Goal: Task Accomplishment & Management: Complete application form

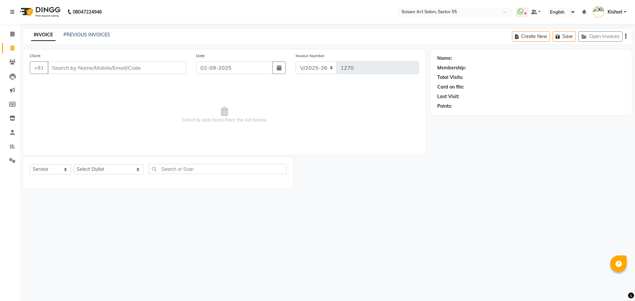
select select "4753"
select select "service"
click at [103, 167] on select "Select Stylist [PERSON_NAME] ([DEMOGRAPHIC_DATA] hairdresser) [PERSON_NAME] [PE…" at bounding box center [109, 169] width 70 height 10
click at [104, 166] on select "Select Stylist [PERSON_NAME] ([DEMOGRAPHIC_DATA] hairdresser) [PERSON_NAME] [PE…" at bounding box center [109, 169] width 70 height 10
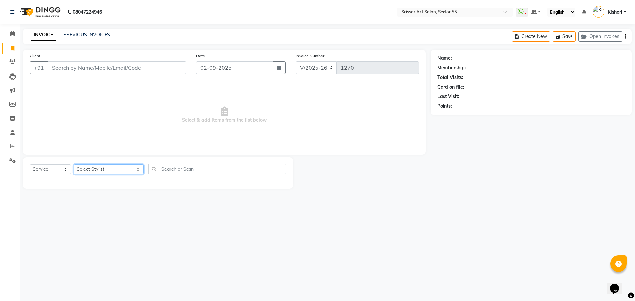
select select "29037"
click at [74, 164] on select "Select Stylist [PERSON_NAME] ([DEMOGRAPHIC_DATA] hairdresser) [PERSON_NAME] [PE…" at bounding box center [109, 169] width 70 height 10
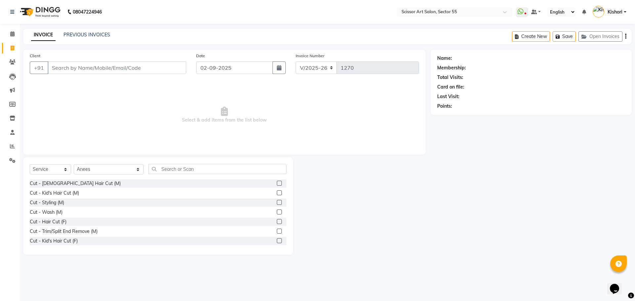
click at [277, 201] on label at bounding box center [279, 202] width 5 height 5
click at [277, 201] on input "checkbox" at bounding box center [279, 203] width 4 height 4
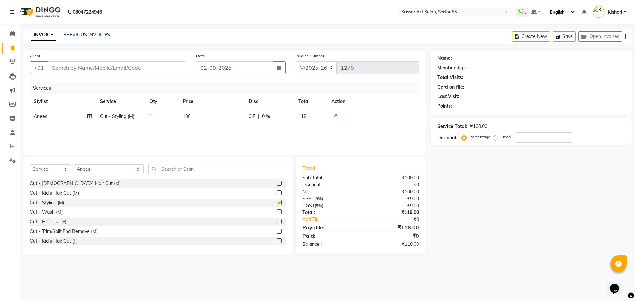
checkbox input "false"
click at [189, 112] on td "100" at bounding box center [211, 116] width 66 height 15
select select "29037"
drag, startPoint x: 231, startPoint y: 116, endPoint x: 230, endPoint y: 109, distance: 6.9
click at [231, 114] on input "100" at bounding box center [242, 118] width 58 height 10
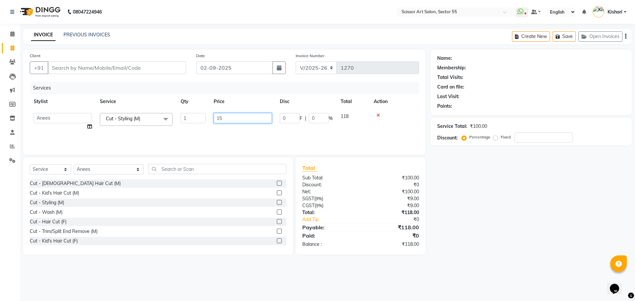
type input "150"
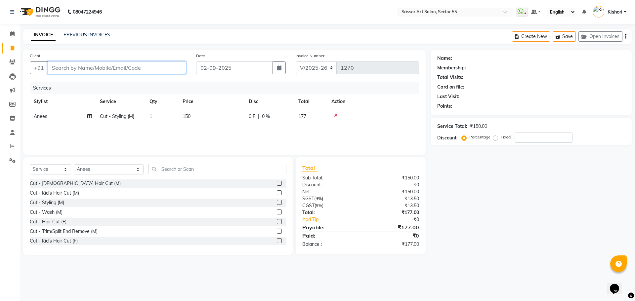
click at [126, 69] on input "Client" at bounding box center [117, 67] width 138 height 13
click at [116, 69] on input "Client" at bounding box center [117, 67] width 138 height 13
type input "1"
type input "0"
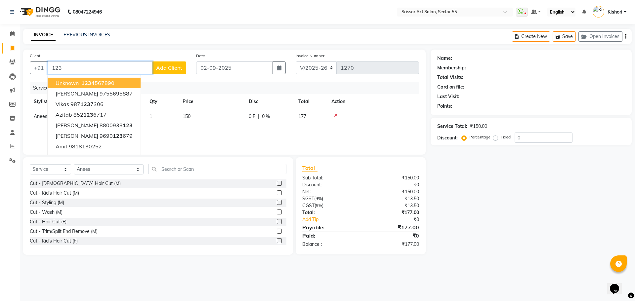
click at [115, 86] on button "unknown 123 4567890" at bounding box center [94, 83] width 93 height 11
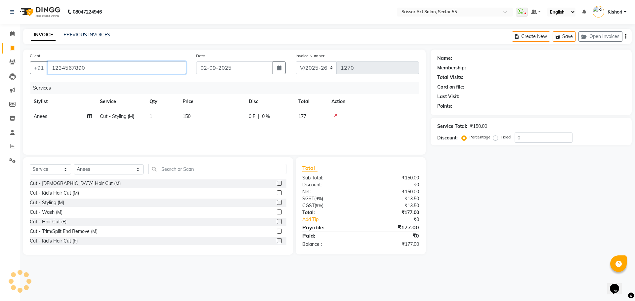
type input "1234567890"
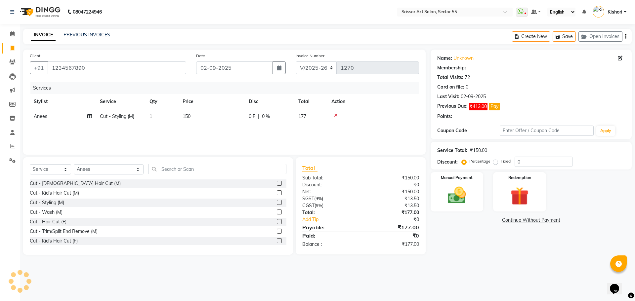
select select "1: Object"
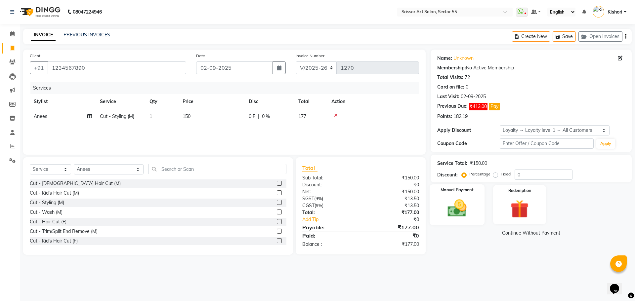
click at [464, 208] on img at bounding box center [456, 208] width 31 height 22
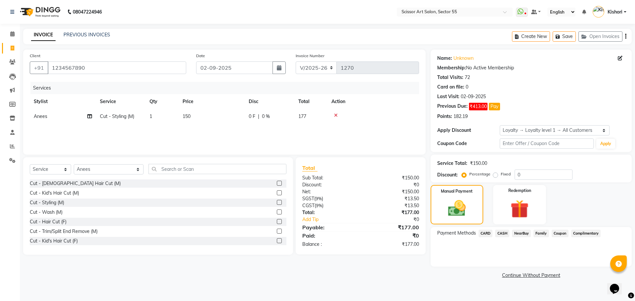
click at [485, 233] on span "CARD" at bounding box center [485, 234] width 14 height 8
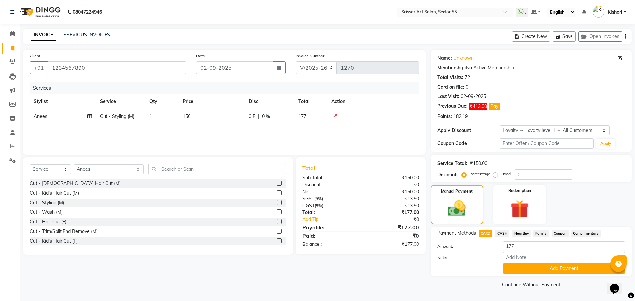
click at [485, 233] on span "CARD" at bounding box center [485, 234] width 14 height 8
click at [529, 265] on button "Add Payment" at bounding box center [564, 268] width 122 height 10
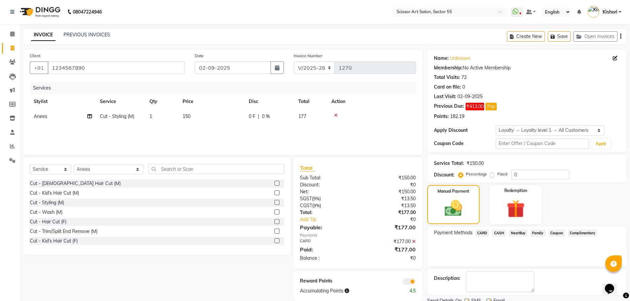
click at [529, 265] on div "Payment Methods CARD CASH NearBuy Family Coupon Complimentary" at bounding box center [526, 247] width 199 height 40
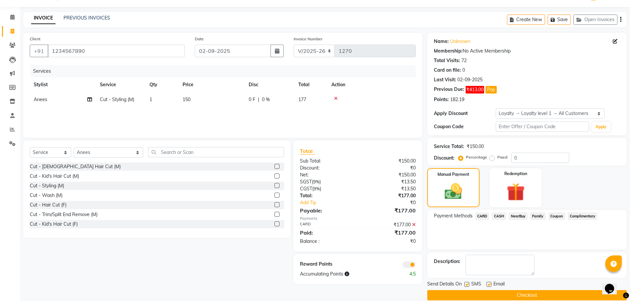
scroll to position [26, 0]
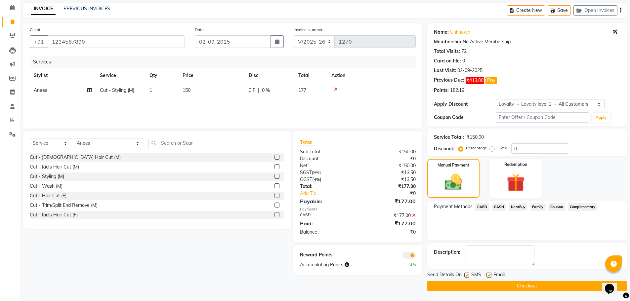
click at [411, 256] on span at bounding box center [408, 255] width 13 height 7
click at [415, 256] on input "checkbox" at bounding box center [415, 256] width 0 height 0
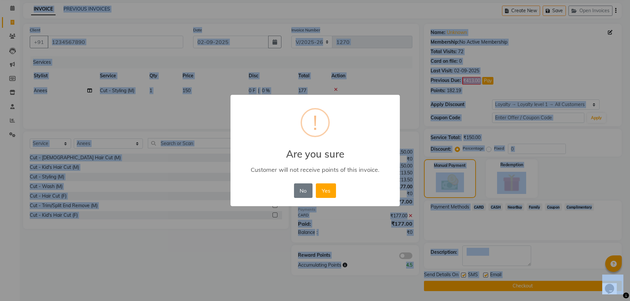
click at [411, 256] on div "× ! Are you sure Customer will not receive points of this invoice. No No Yes" at bounding box center [315, 150] width 630 height 301
click at [325, 190] on button "Yes" at bounding box center [328, 190] width 20 height 15
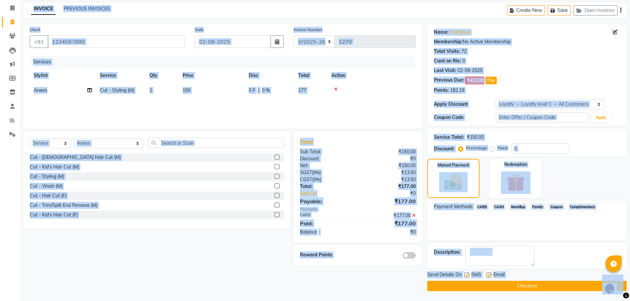
click at [471, 287] on button "Checkout" at bounding box center [526, 286] width 199 height 10
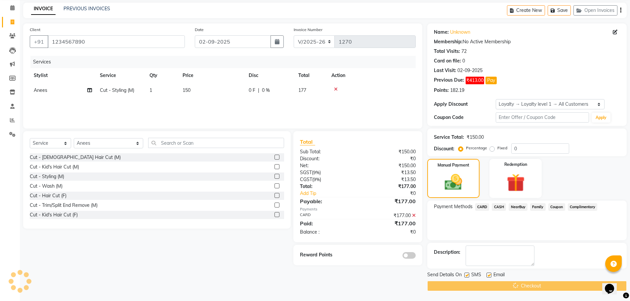
click at [471, 287] on div "Checkout" at bounding box center [526, 286] width 199 height 10
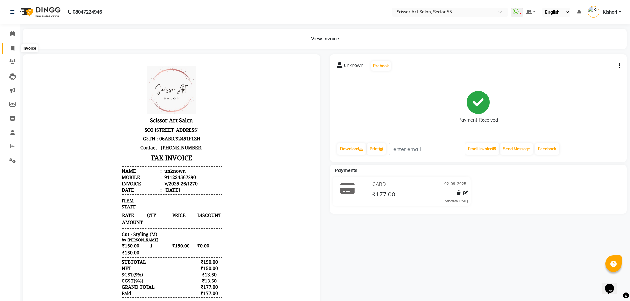
click at [12, 48] on icon at bounding box center [13, 48] width 4 height 5
select select "4753"
select select "service"
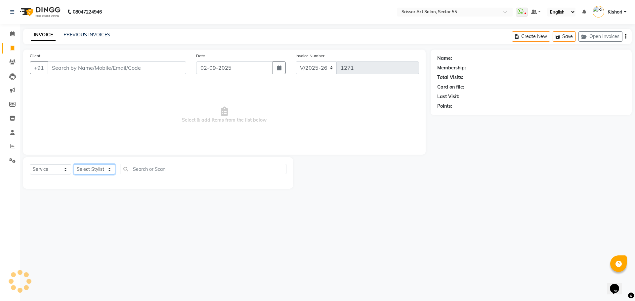
click at [101, 167] on select "Select Stylist" at bounding box center [94, 169] width 41 height 10
click at [102, 167] on select "Select Stylist" at bounding box center [94, 169] width 41 height 10
click at [111, 169] on select "Select Stylist [PERSON_NAME] ([DEMOGRAPHIC_DATA] hairdresser) [PERSON_NAME] [PE…" at bounding box center [109, 169] width 70 height 10
select select "87795"
click at [74, 164] on select "Select Stylist [PERSON_NAME] ([DEMOGRAPHIC_DATA] hairdresser) [PERSON_NAME] [PE…" at bounding box center [109, 169] width 70 height 10
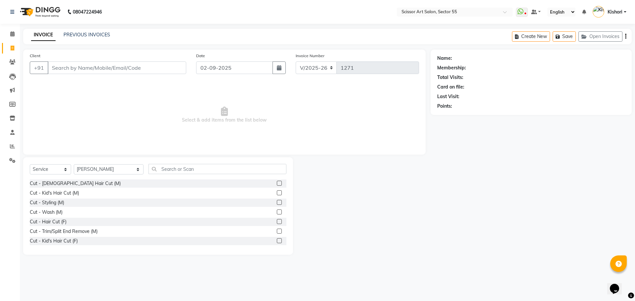
click at [277, 182] on label at bounding box center [279, 183] width 5 height 5
click at [277, 182] on input "checkbox" at bounding box center [279, 183] width 4 height 4
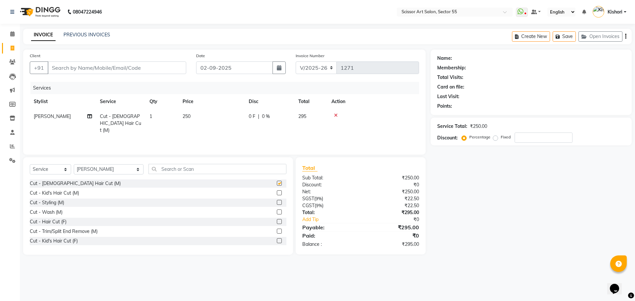
checkbox input "false"
click at [240, 173] on input "text" at bounding box center [217, 169] width 138 height 10
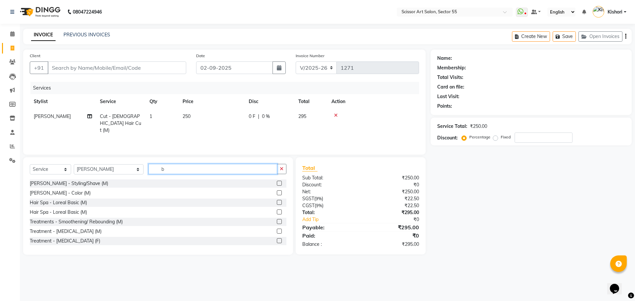
type input "b"
click at [277, 182] on label at bounding box center [279, 183] width 5 height 5
click at [277, 182] on input "checkbox" at bounding box center [279, 183] width 4 height 4
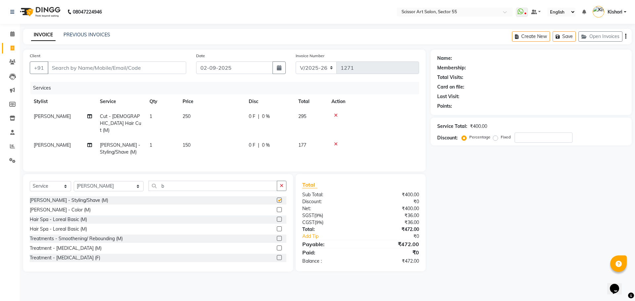
checkbox input "false"
click at [526, 185] on div "Name: Membership: Total Visits: Card on file: Last Visit: Points: Service Total…" at bounding box center [533, 161] width 206 height 222
click at [134, 63] on input "Client" at bounding box center [117, 67] width 138 height 13
type input "1"
type input "0"
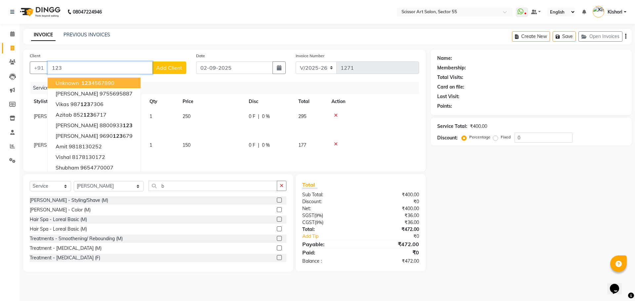
click at [127, 66] on input "123" at bounding box center [100, 67] width 105 height 13
type input "1"
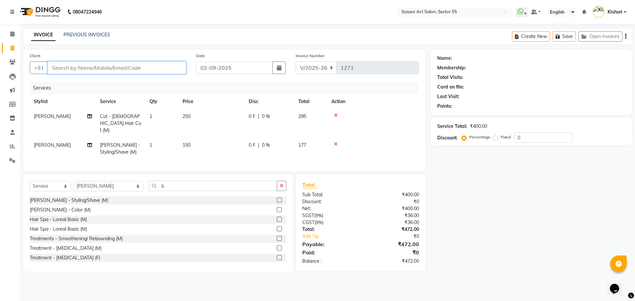
click at [157, 67] on input "Client" at bounding box center [117, 67] width 138 height 13
click at [158, 67] on input "Client" at bounding box center [117, 67] width 138 height 13
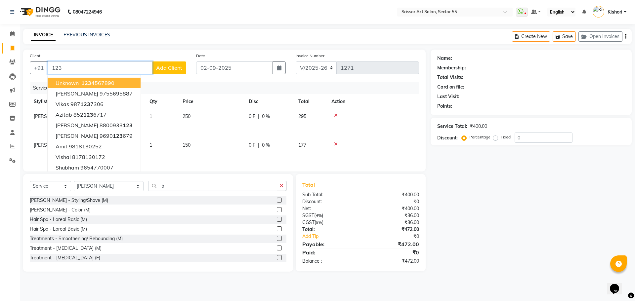
click at [120, 84] on button "unknown 123 4567890" at bounding box center [94, 83] width 93 height 11
type input "1234567890"
click at [120, 84] on div "Services" at bounding box center [226, 88] width 393 height 12
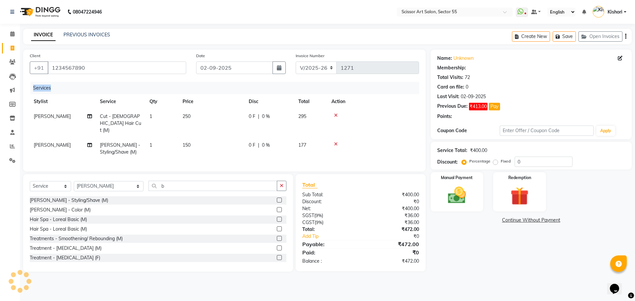
select select "1: Object"
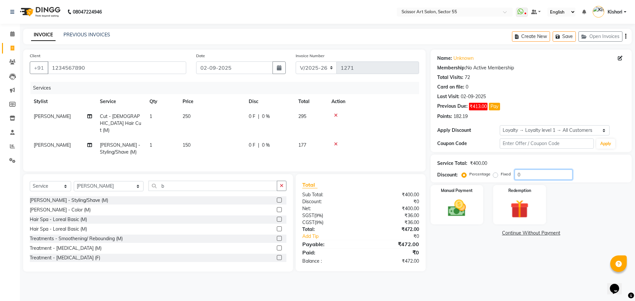
click at [531, 174] on input "0" at bounding box center [543, 175] width 58 height 10
type input "072"
click at [500, 174] on label "Fixed" at bounding box center [505, 174] width 10 height 6
click at [495, 174] on input "Fixed" at bounding box center [496, 174] width 5 height 5
radio input "true"
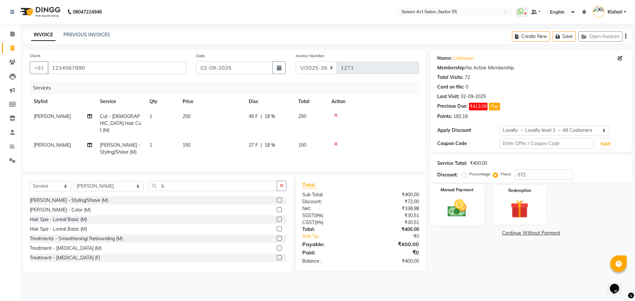
click at [465, 218] on img at bounding box center [456, 208] width 31 height 22
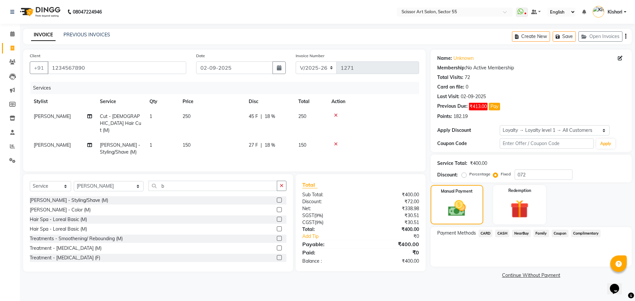
click at [500, 232] on span "CASH" at bounding box center [502, 234] width 14 height 8
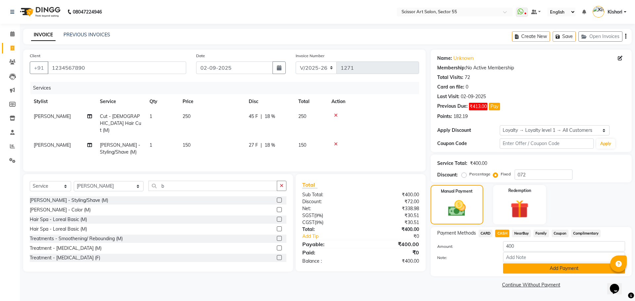
click at [543, 271] on button "Add Payment" at bounding box center [564, 268] width 122 height 10
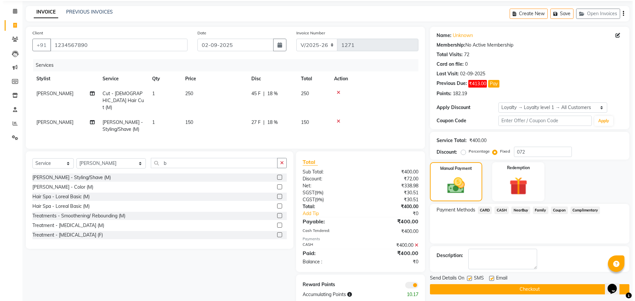
scroll to position [34, 0]
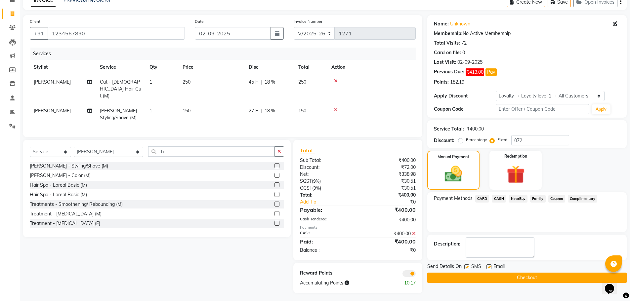
click at [410, 270] on span at bounding box center [408, 273] width 13 height 7
click at [415, 275] on input "checkbox" at bounding box center [415, 275] width 0 height 0
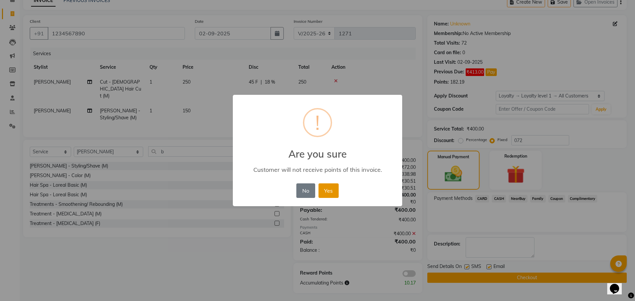
click at [326, 191] on button "Yes" at bounding box center [328, 190] width 20 height 15
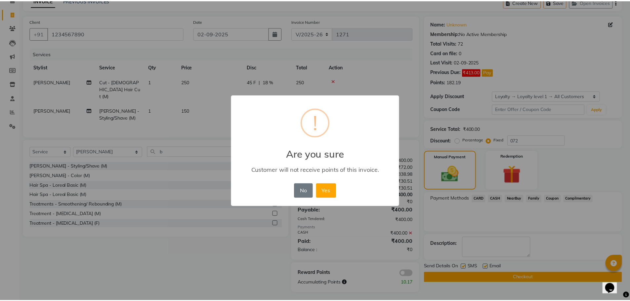
scroll to position [26, 0]
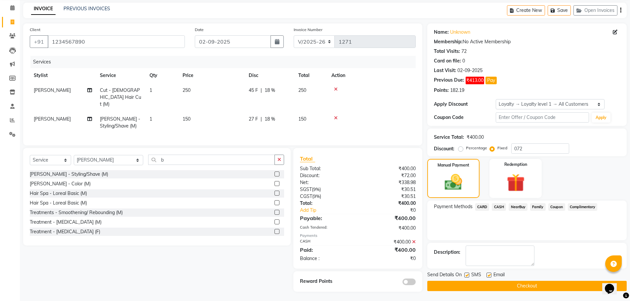
click at [415, 240] on icon at bounding box center [414, 242] width 4 height 5
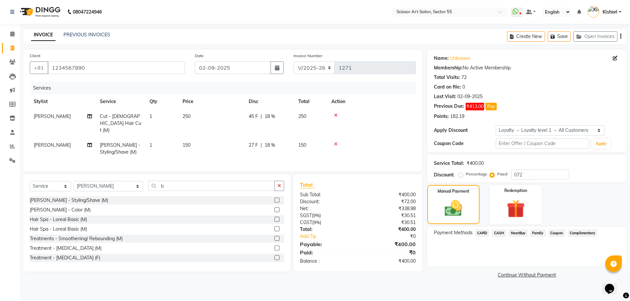
scroll to position [0, 0]
click at [501, 233] on span "CASH" at bounding box center [502, 234] width 14 height 8
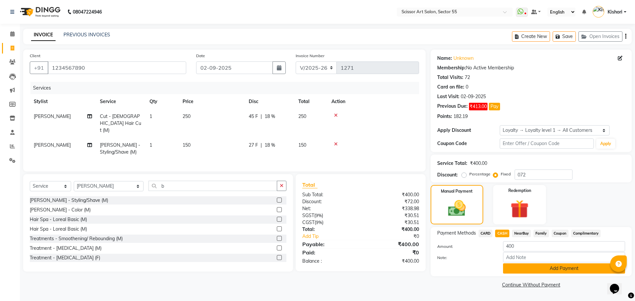
click at [509, 267] on button "Add Payment" at bounding box center [564, 268] width 122 height 10
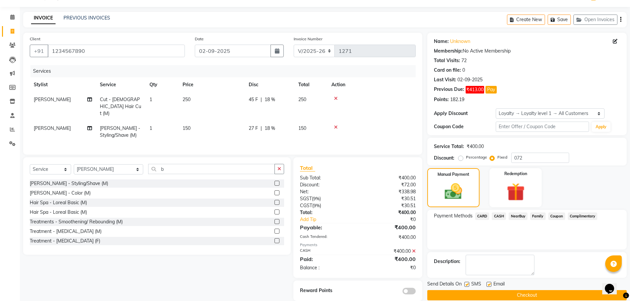
scroll to position [26, 0]
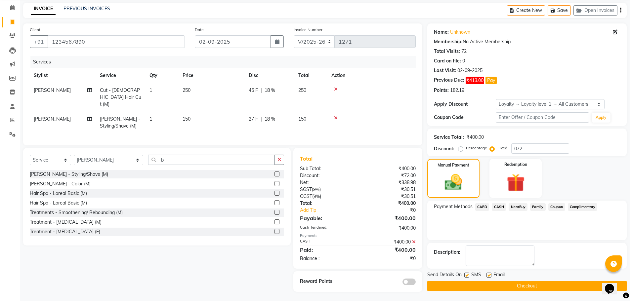
click at [537, 283] on button "Checkout" at bounding box center [526, 286] width 199 height 10
